Goal: Check status: Check status

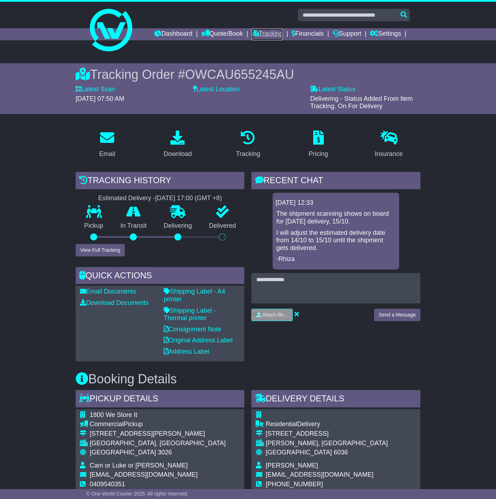
click at [263, 33] on link "Tracking" at bounding box center [267, 34] width 31 height 12
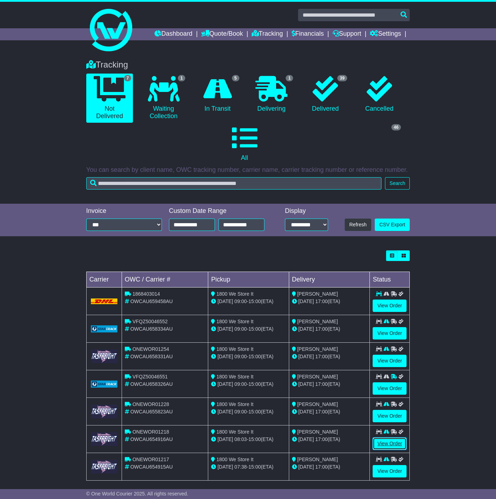
click at [393, 438] on link "View Order" at bounding box center [389, 443] width 34 height 12
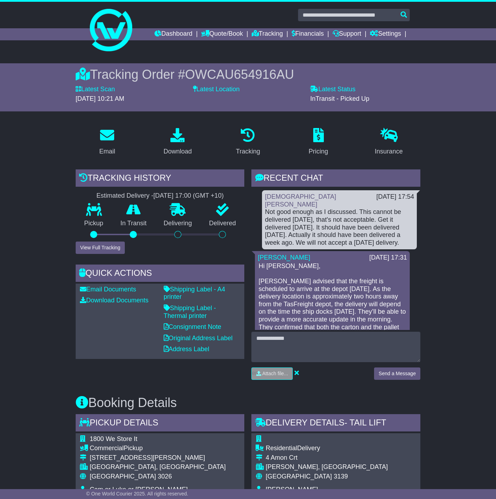
drag, startPoint x: 308, startPoint y: 210, endPoint x: 395, endPoint y: 234, distance: 90.0
click at [395, 234] on div "Not good enough as I discussed. This cannot be delivered on Friday, that's not …" at bounding box center [339, 227] width 149 height 38
click at [397, 232] on div "Not good enough as I discussed. This cannot be delivered on Friday, that's not …" at bounding box center [339, 227] width 149 height 38
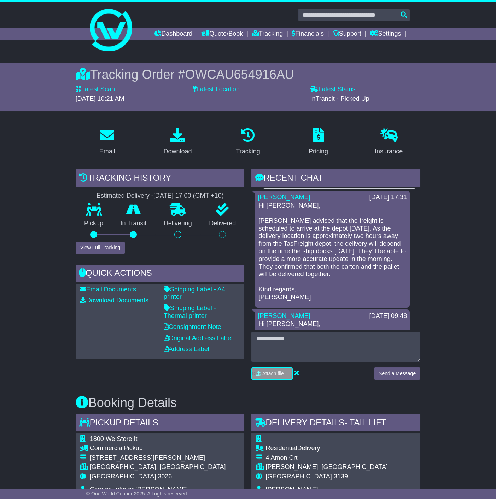
drag, startPoint x: 341, startPoint y: 248, endPoint x: 337, endPoint y: 228, distance: 20.5
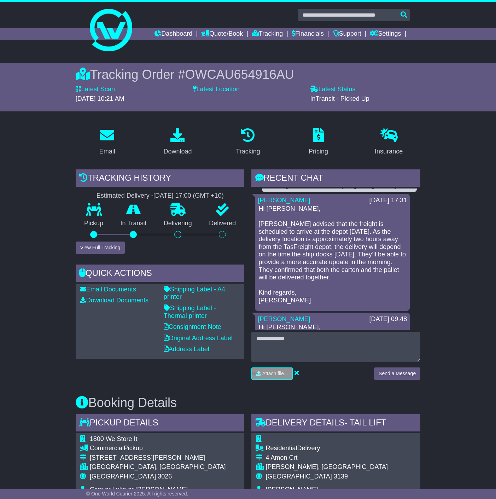
drag, startPoint x: 272, startPoint y: 221, endPoint x: 390, endPoint y: 268, distance: 127.1
click at [390, 268] on p "Hi Christian, TasFreight advised that the freight is scheduled to arrive at the…" at bounding box center [332, 254] width 148 height 99
